Goal: Task Accomplishment & Management: Manage account settings

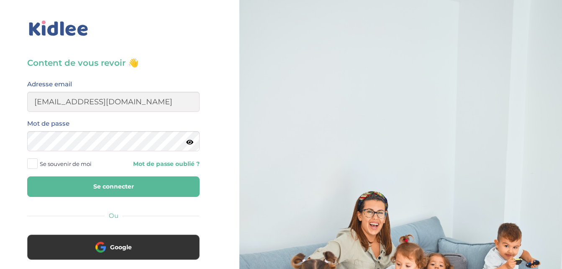
type input "daikhfatima@yahoo.com"
click at [191, 143] on icon at bounding box center [189, 142] width 7 height 6
click at [34, 164] on span at bounding box center [32, 163] width 10 height 10
click at [0, 0] on input "Se souvenir de moi" at bounding box center [0, 0] width 0 height 0
click at [121, 186] on button "Se connecter" at bounding box center [113, 186] width 172 height 20
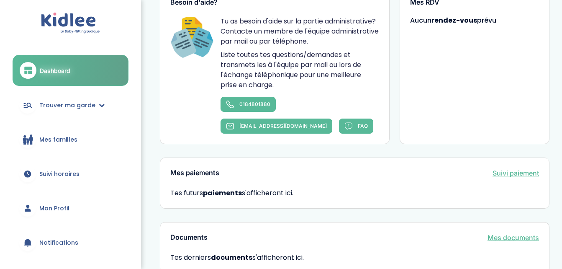
scroll to position [494, 0]
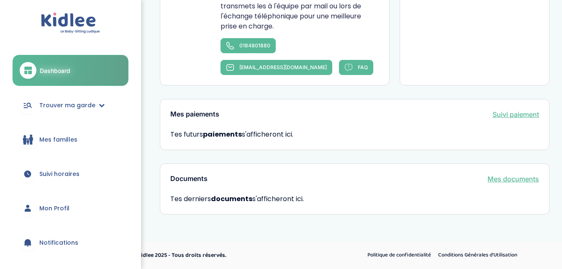
click at [520, 179] on link "Mes documents" at bounding box center [512, 179] width 51 height 10
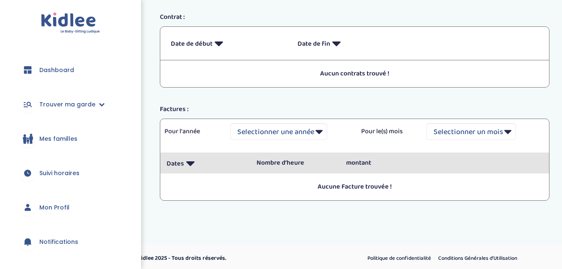
scroll to position [133, 0]
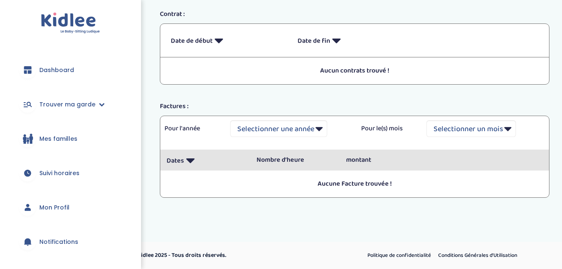
click at [55, 204] on span "Mon Profil" at bounding box center [54, 207] width 30 height 9
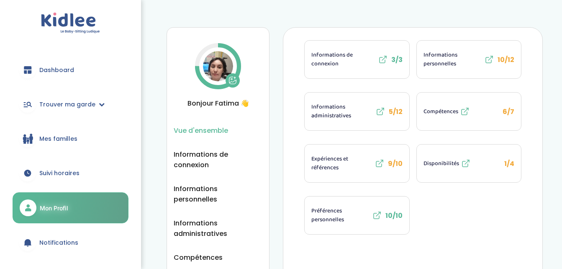
click at [452, 161] on span "Disponibilités" at bounding box center [441, 163] width 36 height 9
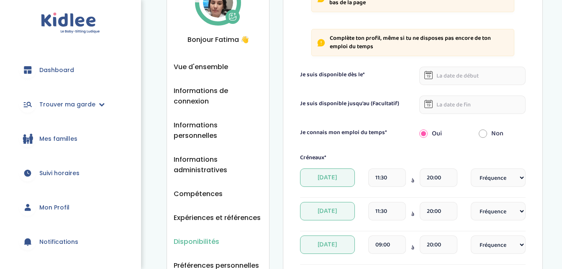
scroll to position [84, 0]
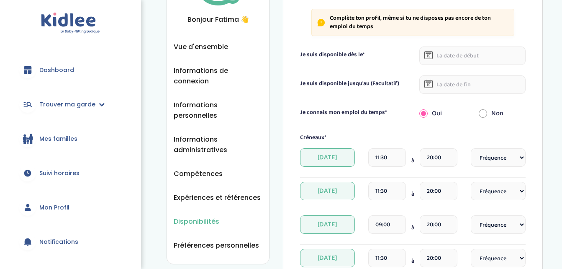
click at [482, 112] on input "radio" at bounding box center [483, 113] width 8 height 18
radio input "true"
radio input "false"
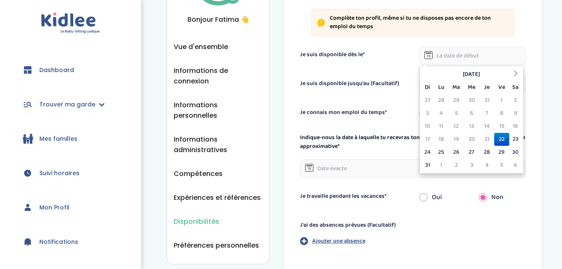
click at [444, 53] on input "text" at bounding box center [472, 55] width 106 height 18
click at [502, 140] on td "22" at bounding box center [501, 139] width 15 height 13
type input "22-08-2025"
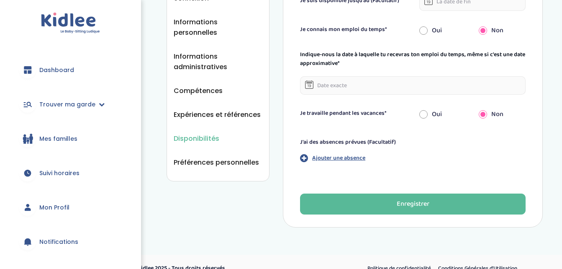
scroll to position [167, 0]
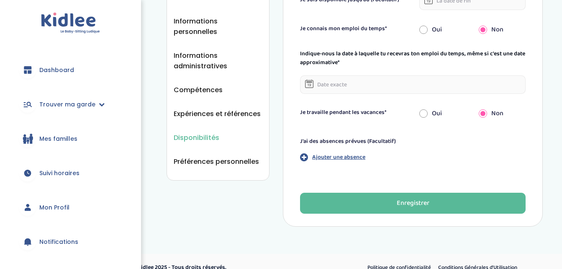
click at [422, 110] on input "radio" at bounding box center [423, 113] width 8 height 18
radio input "true"
radio input "false"
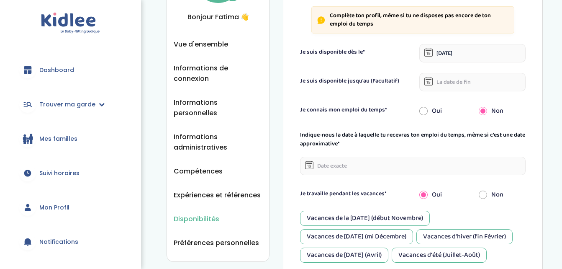
scroll to position [84, 0]
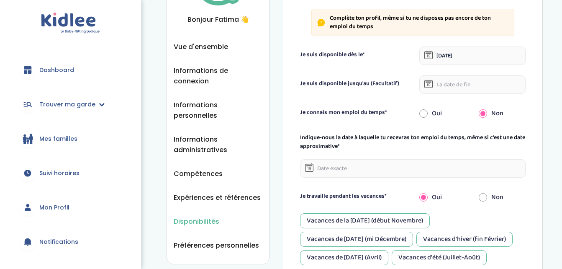
click at [423, 111] on input "radio" at bounding box center [423, 113] width 8 height 18
radio input "true"
radio input "false"
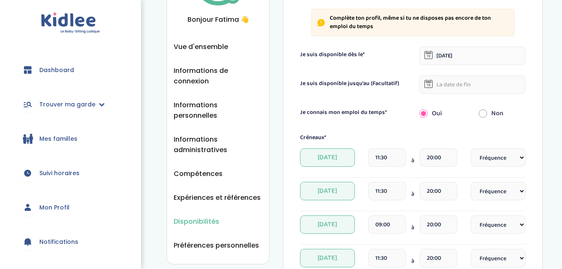
click at [335, 154] on span "Lundi" at bounding box center [327, 157] width 55 height 18
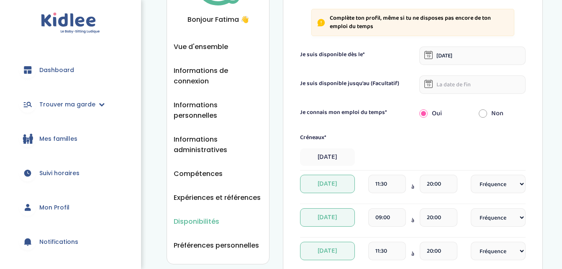
click at [335, 187] on span "Mardi" at bounding box center [327, 183] width 55 height 18
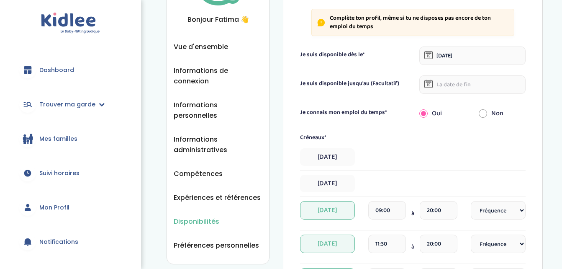
click at [334, 210] on span "Mercredi" at bounding box center [327, 210] width 55 height 18
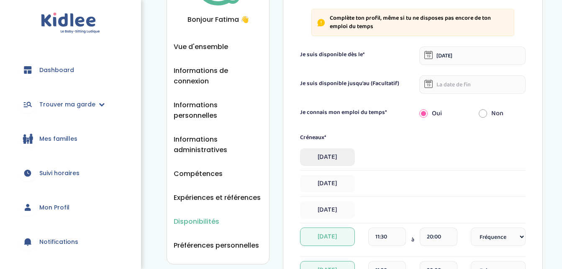
click at [327, 152] on span "Lundi" at bounding box center [327, 157] width 55 height 18
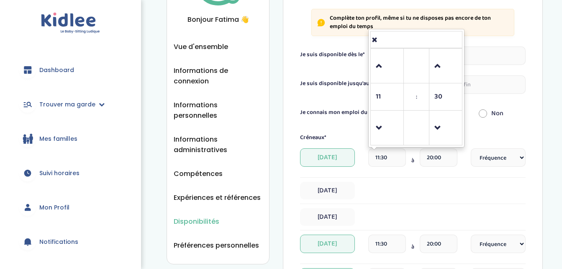
click at [379, 156] on input "11:30" at bounding box center [387, 157] width 38 height 18
click at [382, 98] on span "11" at bounding box center [387, 96] width 23 height 23
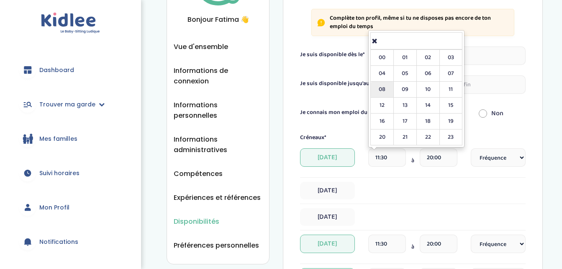
click at [383, 91] on td "08" at bounding box center [382, 90] width 23 height 16
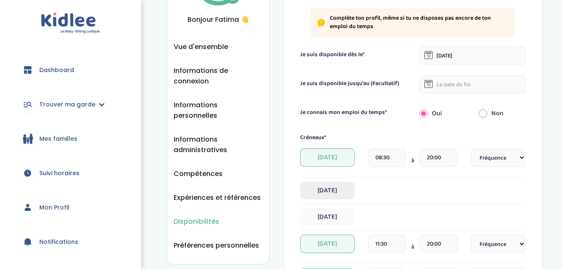
click at [325, 187] on span "Mardi" at bounding box center [327, 191] width 55 height 18
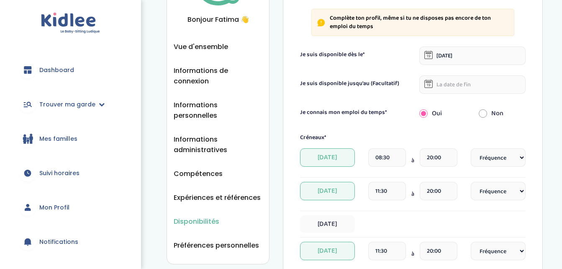
click at [384, 156] on input "08:30" at bounding box center [387, 157] width 38 height 18
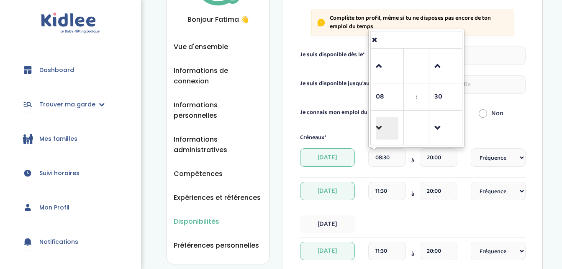
click at [382, 129] on span at bounding box center [387, 128] width 23 height 23
click at [436, 94] on span "30" at bounding box center [445, 96] width 23 height 23
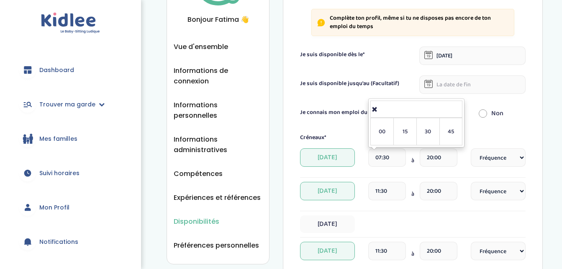
click at [376, 128] on td "00" at bounding box center [382, 131] width 23 height 27
type input "07:00"
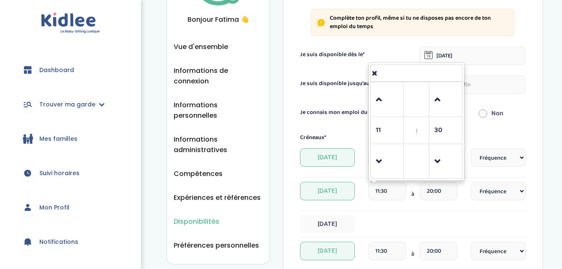
click at [382, 193] on input "11:30" at bounding box center [387, 191] width 38 height 18
click at [380, 101] on span at bounding box center [387, 99] width 23 height 23
click at [380, 157] on span at bounding box center [387, 161] width 23 height 23
click at [380, 156] on span at bounding box center [387, 161] width 23 height 23
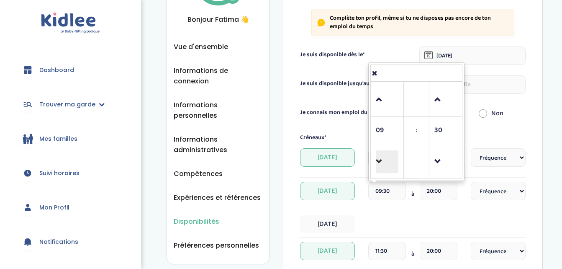
click at [380, 156] on span at bounding box center [387, 161] width 23 height 23
click at [379, 96] on span at bounding box center [387, 99] width 23 height 23
click at [441, 158] on span at bounding box center [445, 161] width 23 height 23
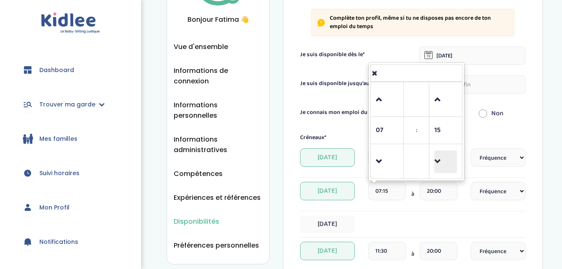
click at [438, 161] on span at bounding box center [445, 161] width 23 height 23
click at [438, 159] on span at bounding box center [445, 161] width 23 height 23
click at [435, 100] on span at bounding box center [445, 99] width 23 height 23
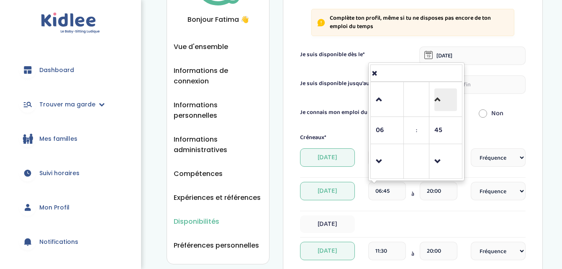
type input "07:00"
click at [444, 131] on span "00" at bounding box center [445, 130] width 23 height 23
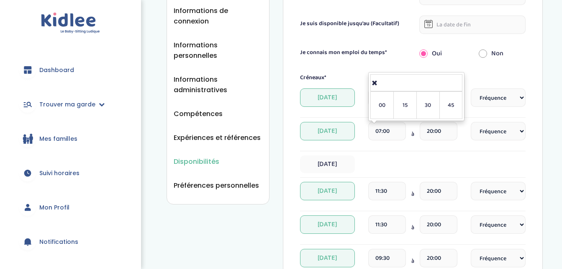
scroll to position [167, 0]
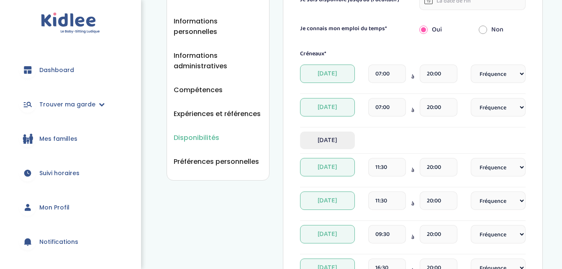
click at [323, 140] on span "Mercredi" at bounding box center [327, 140] width 55 height 18
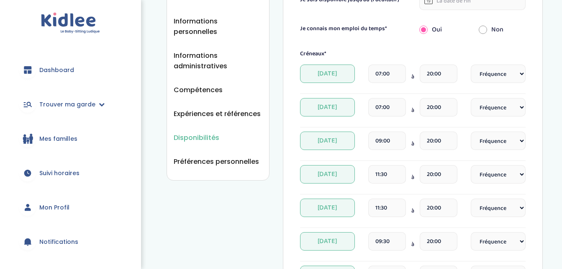
click at [386, 143] on input "09:00" at bounding box center [387, 140] width 38 height 18
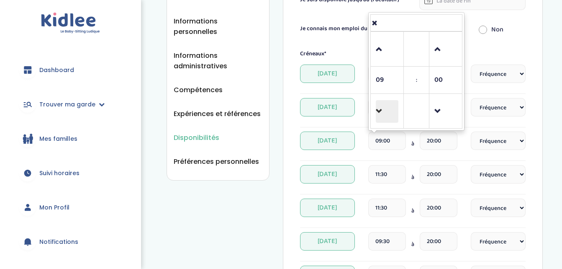
click at [380, 110] on span at bounding box center [387, 111] width 23 height 23
type input "07:00"
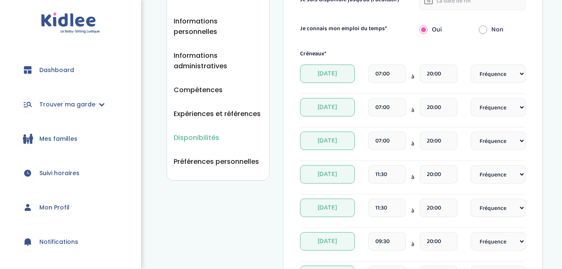
click at [330, 174] on span "[DATE]" at bounding box center [327, 174] width 55 height 18
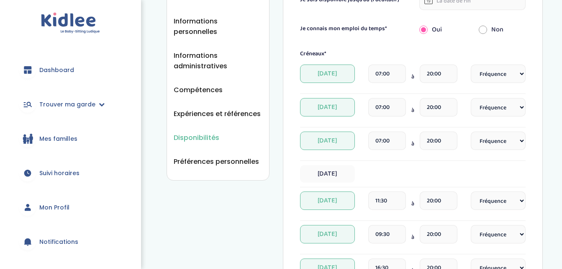
click at [384, 176] on div "[DATE]" at bounding box center [412, 174] width 225 height 18
click at [381, 174] on div "[DATE]" at bounding box center [412, 174] width 225 height 18
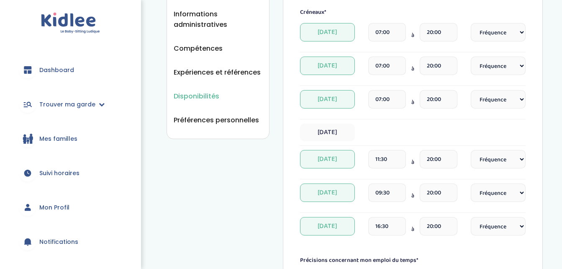
scroll to position [209, 0]
click at [328, 133] on span "[DATE]" at bounding box center [327, 132] width 55 height 18
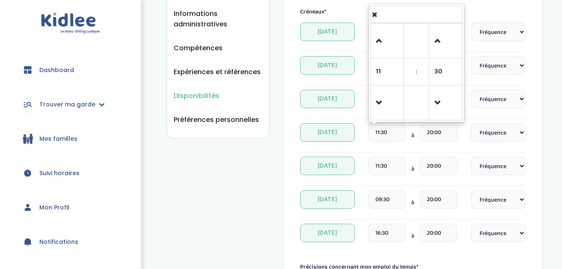
click at [377, 133] on input "11:30" at bounding box center [387, 132] width 38 height 18
click at [383, 102] on span at bounding box center [387, 103] width 23 height 23
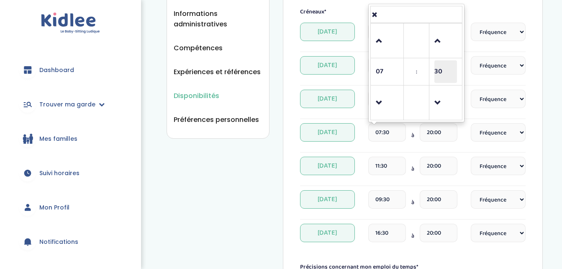
click at [444, 68] on span "30" at bounding box center [445, 71] width 23 height 23
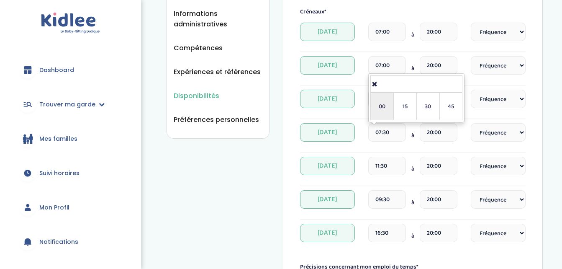
click at [382, 106] on td "00" at bounding box center [382, 106] width 23 height 27
type input "07:00"
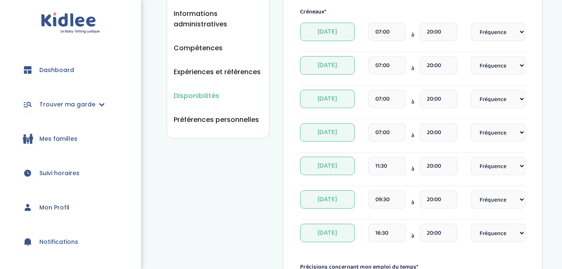
click at [334, 165] on span "Vendredi" at bounding box center [327, 165] width 55 height 18
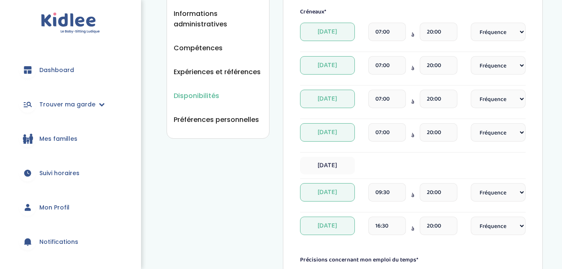
click at [376, 164] on div "Vendredi" at bounding box center [412, 165] width 225 height 18
click at [340, 164] on span "Vendredi" at bounding box center [327, 165] width 55 height 18
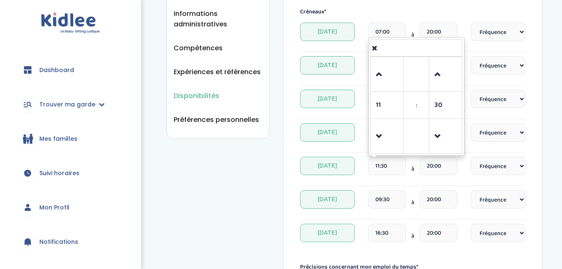
click at [385, 163] on input "11:30" at bounding box center [387, 165] width 38 height 18
click at [382, 131] on span at bounding box center [387, 136] width 23 height 23
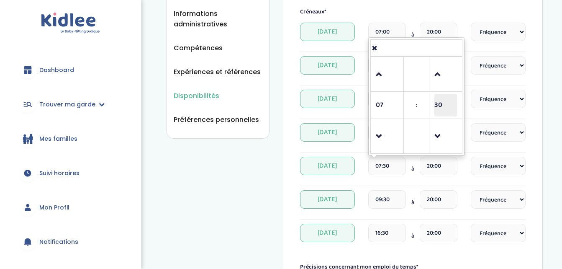
click at [450, 104] on span "30" at bounding box center [445, 105] width 23 height 23
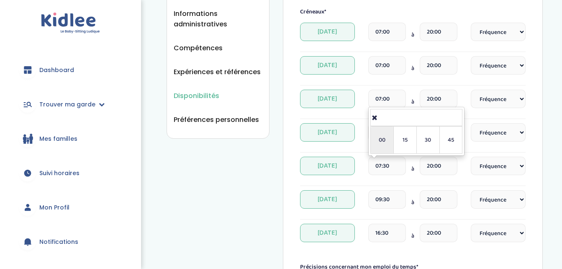
click at [379, 146] on td "00" at bounding box center [382, 139] width 23 height 27
type input "07:00"
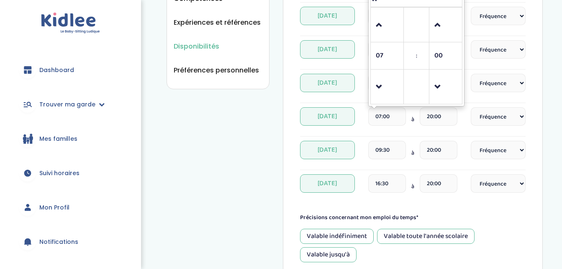
scroll to position [293, 0]
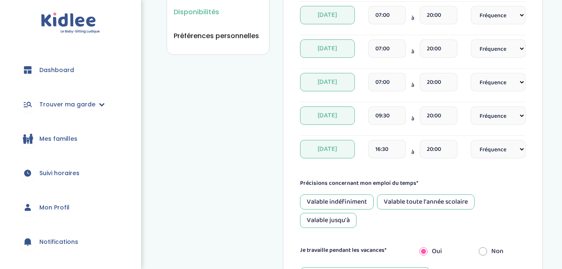
click at [316, 114] on span "Samedi" at bounding box center [327, 115] width 55 height 18
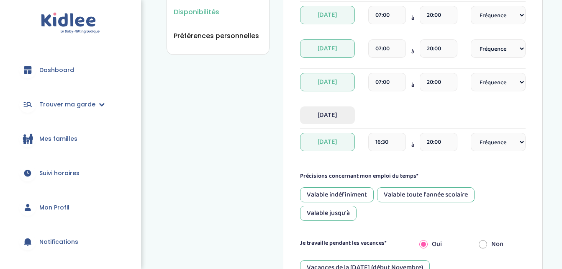
click at [346, 113] on span "Samedi" at bounding box center [327, 115] width 55 height 18
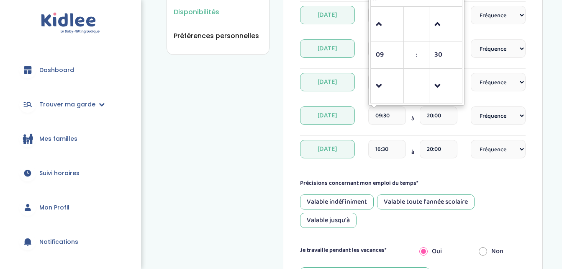
click at [382, 115] on input "09:30" at bounding box center [387, 115] width 38 height 18
click at [381, 81] on span at bounding box center [387, 86] width 23 height 23
click at [439, 52] on span "30" at bounding box center [445, 55] width 23 height 23
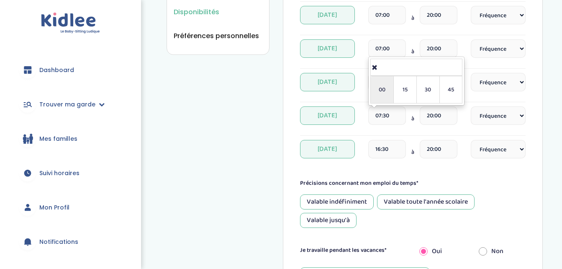
click at [378, 86] on td "00" at bounding box center [382, 89] width 23 height 27
type input "07:00"
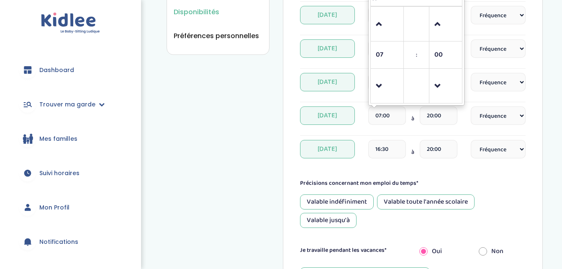
click at [335, 148] on span "Dimanche" at bounding box center [327, 149] width 55 height 18
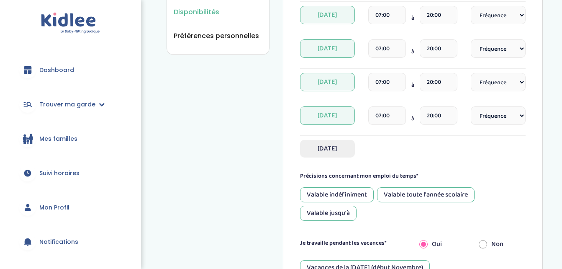
click at [331, 153] on span "Dimanche" at bounding box center [327, 149] width 55 height 18
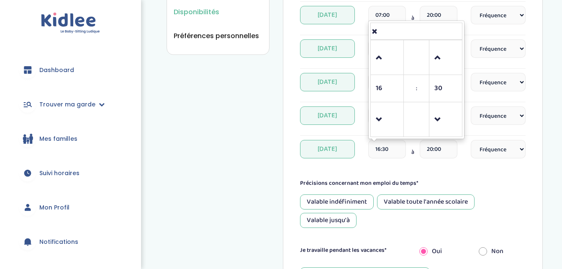
click at [382, 145] on input "16:30" at bounding box center [387, 149] width 38 height 18
click at [382, 125] on span at bounding box center [387, 119] width 23 height 23
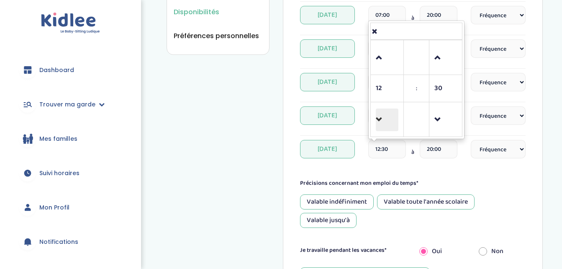
click at [382, 125] on span at bounding box center [387, 119] width 23 height 23
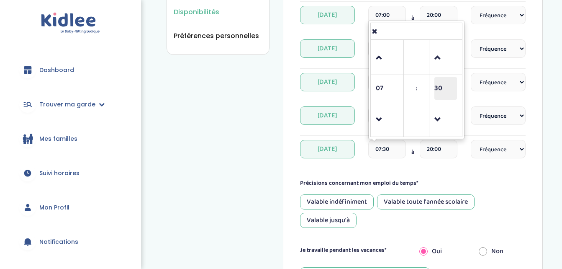
click at [440, 89] on span "30" at bounding box center [445, 88] width 23 height 23
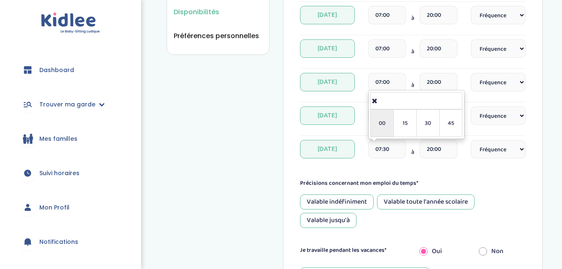
click at [385, 123] on td "00" at bounding box center [382, 123] width 23 height 27
type input "07:00"
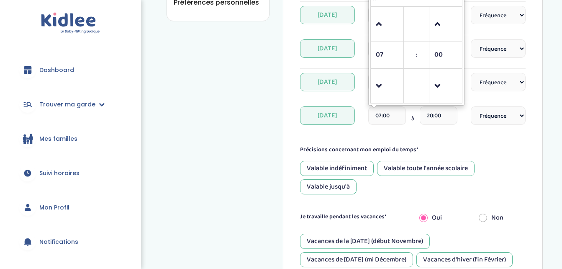
scroll to position [376, 0]
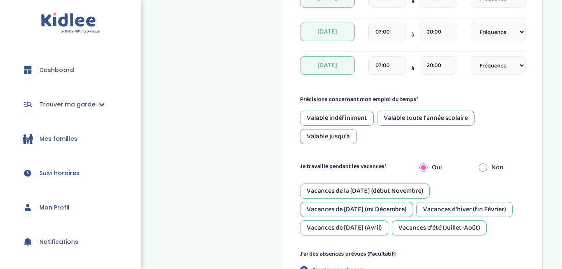
click at [403, 116] on div "Valable toute l'année scolaire" at bounding box center [425, 117] width 97 height 15
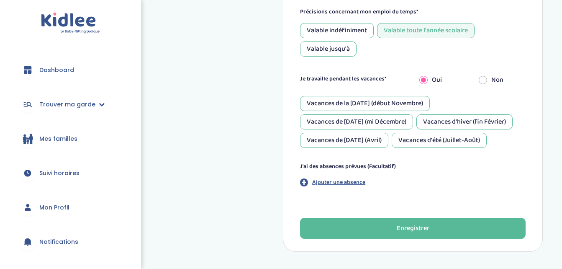
scroll to position [501, 0]
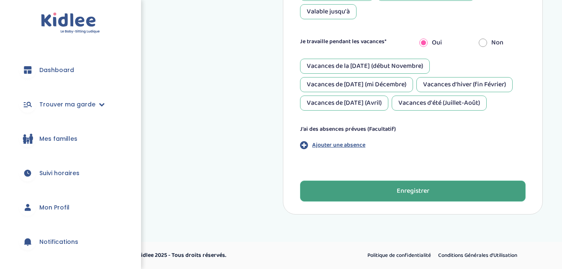
click at [382, 192] on button "Enregistrer" at bounding box center [412, 190] width 225 height 21
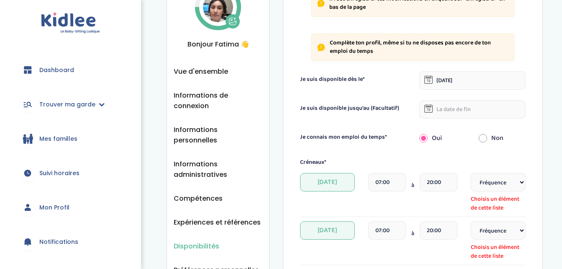
scroll to position [153, 0]
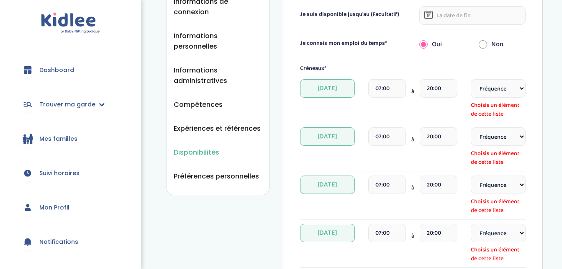
click at [519, 91] on select "Fréquence Toutes les semaines Toutes les 2 semaines Tous les mois" at bounding box center [498, 88] width 55 height 18
select select "4"
click at [471, 79] on select "Fréquence Toutes les semaines Toutes les 2 semaines Tous les mois" at bounding box center [498, 88] width 55 height 18
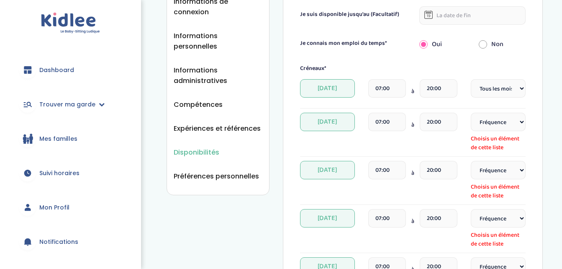
click at [517, 121] on select "Fréquence Toutes les semaines Toutes les 2 semaines Tous les mois" at bounding box center [498, 122] width 55 height 18
select select "4"
click at [471, 113] on select "Fréquence Toutes les semaines Toutes les 2 semaines Tous les mois" at bounding box center [498, 122] width 55 height 18
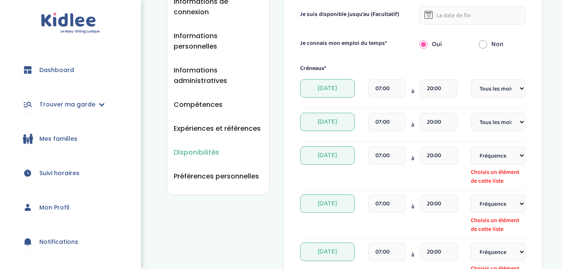
click at [522, 153] on select "Fréquence Toutes les semaines Toutes les 2 semaines Tous les mois" at bounding box center [498, 155] width 55 height 18
select select "4"
click at [471, 146] on select "Fréquence Toutes les semaines Toutes les 2 semaines Tous les mois" at bounding box center [498, 155] width 55 height 18
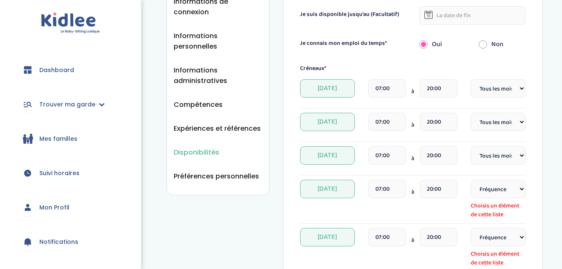
click at [521, 188] on select "Fréquence Toutes les semaines Toutes les 2 semaines Tous les mois" at bounding box center [498, 188] width 55 height 18
select select "4"
click at [471, 179] on select "Fréquence Toutes les semaines Toutes les 2 semaines Tous les mois" at bounding box center [498, 188] width 55 height 18
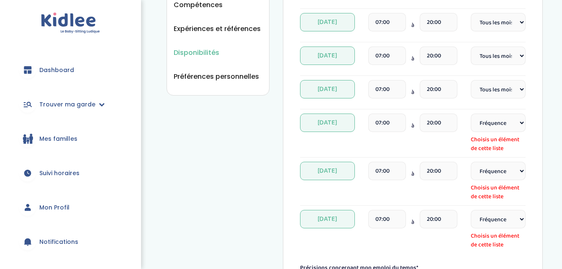
scroll to position [320, 0]
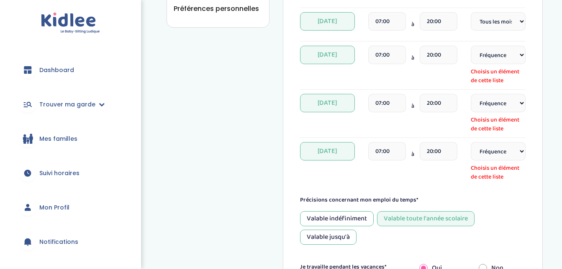
click at [520, 57] on select "Fréquence Toutes les semaines Toutes les 2 semaines Tous les mois" at bounding box center [498, 55] width 55 height 18
select select "4"
click at [471, 46] on select "Fréquence Toutes les semaines Toutes les 2 semaines Tous les mois" at bounding box center [498, 55] width 55 height 18
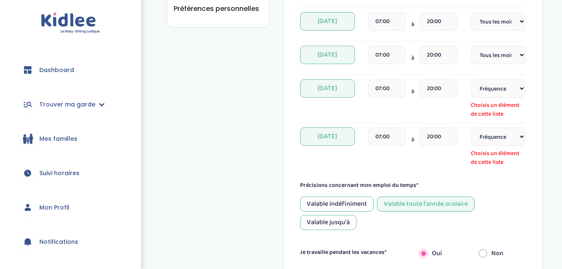
click at [521, 87] on select "Fréquence Toutes les semaines Toutes les 2 semaines Tous les mois" at bounding box center [498, 88] width 55 height 18
select select "4"
click at [471, 79] on select "Fréquence Toutes les semaines Toutes les 2 semaines Tous les mois" at bounding box center [498, 88] width 55 height 18
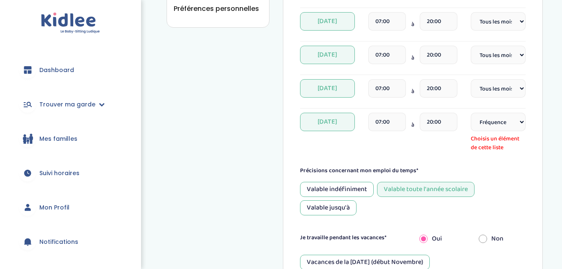
click at [522, 117] on select "Fréquence Toutes les semaines Toutes les 2 semaines Tous les mois" at bounding box center [498, 122] width 55 height 18
select select "4"
click at [471, 113] on select "Fréquence Toutes les semaines Toutes les 2 semaines Tous les mois" at bounding box center [498, 122] width 55 height 18
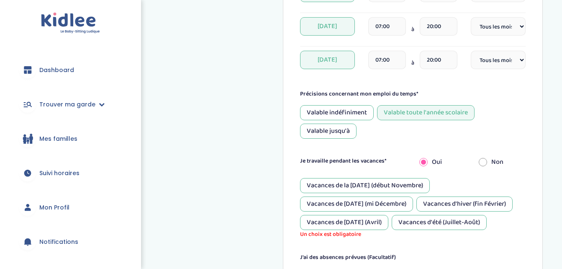
scroll to position [510, 0]
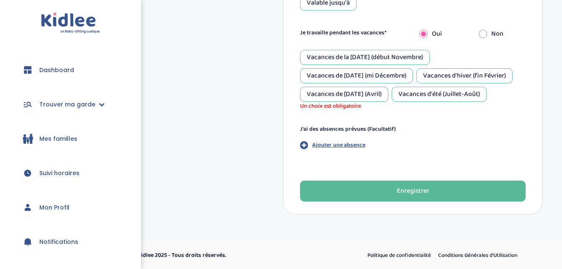
click at [431, 73] on div "Vacances d'hiver (fin Février)" at bounding box center [464, 75] width 96 height 15
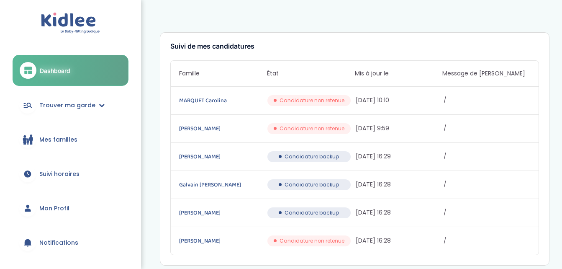
click at [300, 99] on span "Candidature non retenue" at bounding box center [311, 101] width 65 height 8
click at [191, 98] on link "MARQUET Carolina" at bounding box center [222, 100] width 87 height 9
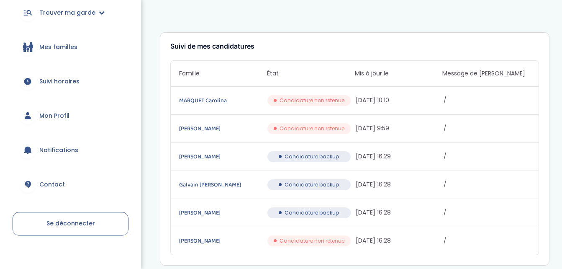
scroll to position [101, 0]
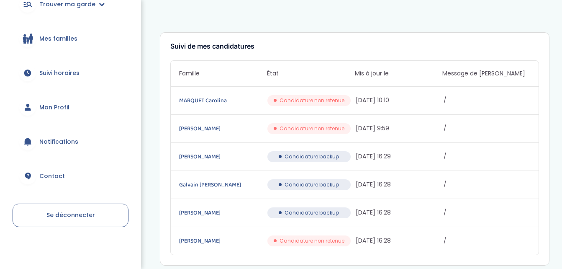
click at [58, 105] on span "Mon Profil" at bounding box center [54, 107] width 30 height 9
click at [40, 106] on span "Mon Profil" at bounding box center [54, 107] width 30 height 9
click at [60, 70] on span "Suivi horaires" at bounding box center [59, 73] width 40 height 9
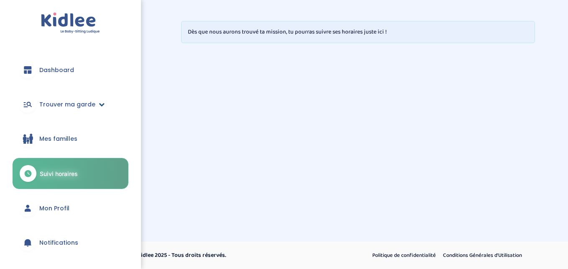
click at [47, 103] on span "Trouver ma garde" at bounding box center [67, 104] width 56 height 9
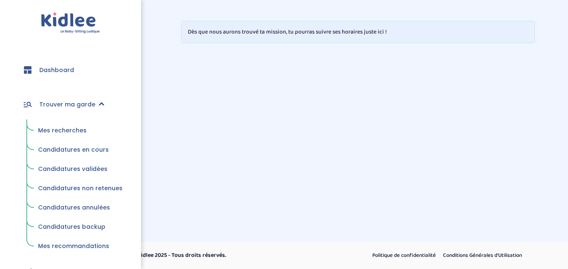
click at [47, 133] on span "Mes recherches" at bounding box center [62, 130] width 49 height 8
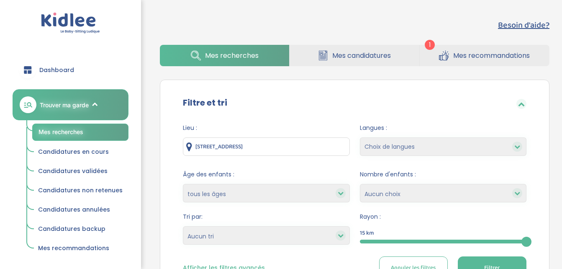
click at [428, 43] on span "1" at bounding box center [430, 45] width 10 height 10
click at [447, 52] on icon at bounding box center [447, 51] width 1 height 1
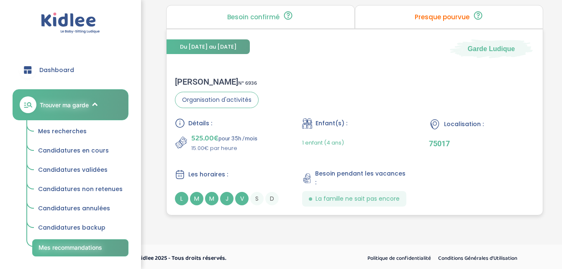
scroll to position [75, 0]
click at [448, 17] on p "Presque pourvue" at bounding box center [442, 16] width 55 height 7
click at [479, 13] on icon at bounding box center [478, 15] width 10 height 10
click at [451, 15] on p "Presque pourvue" at bounding box center [442, 16] width 55 height 7
click at [261, 15] on p "Besoin confirmé" at bounding box center [253, 16] width 52 height 7
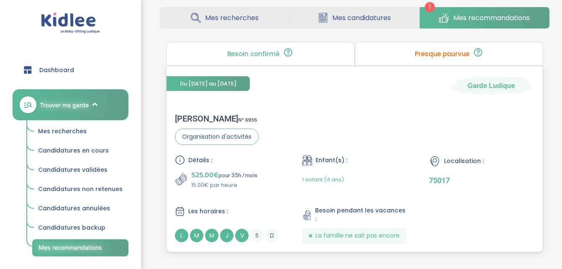
scroll to position [0, 0]
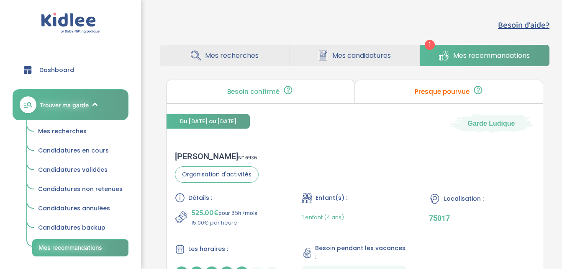
click at [345, 54] on span "Mes candidatures" at bounding box center [361, 55] width 59 height 10
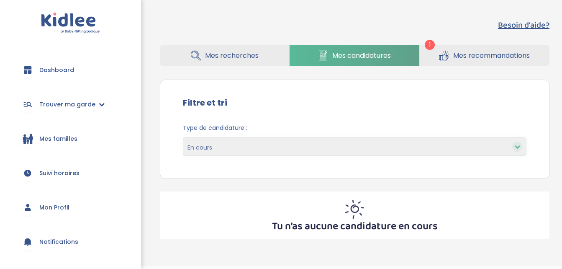
click at [220, 55] on span "Mes recherches" at bounding box center [232, 55] width 54 height 10
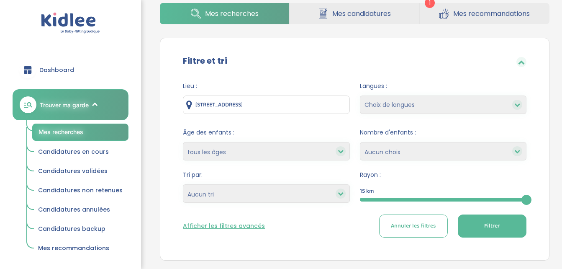
scroll to position [125, 0]
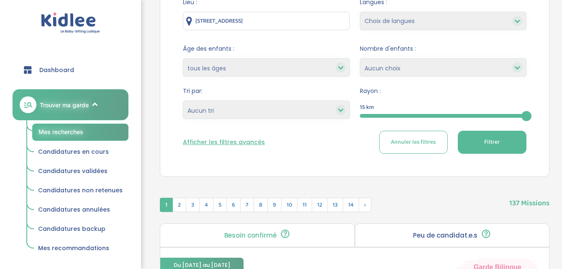
click at [248, 142] on button "Afficher les filtres avancés" at bounding box center [224, 142] width 82 height 9
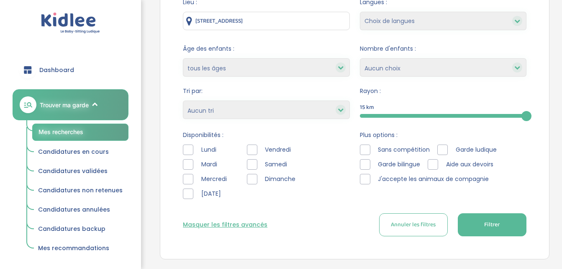
click at [478, 220] on button "Filtrer" at bounding box center [492, 224] width 69 height 23
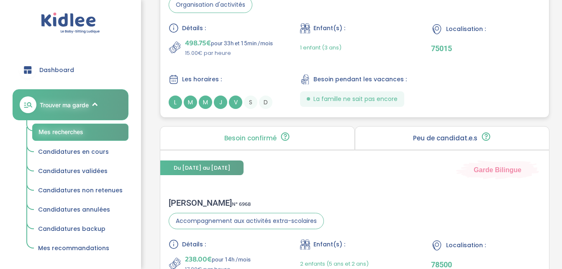
scroll to position [2301, 0]
